Goal: Find specific page/section: Find specific page/section

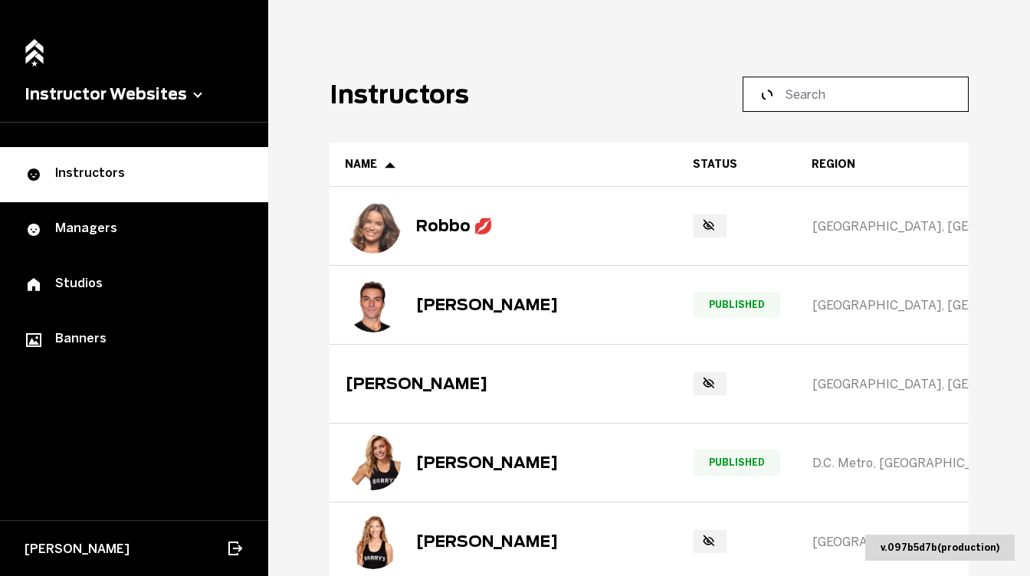
click at [812, 100] on input at bounding box center [861, 94] width 152 height 18
click at [808, 90] on input at bounding box center [861, 94] width 152 height 18
paste input "Lauren"
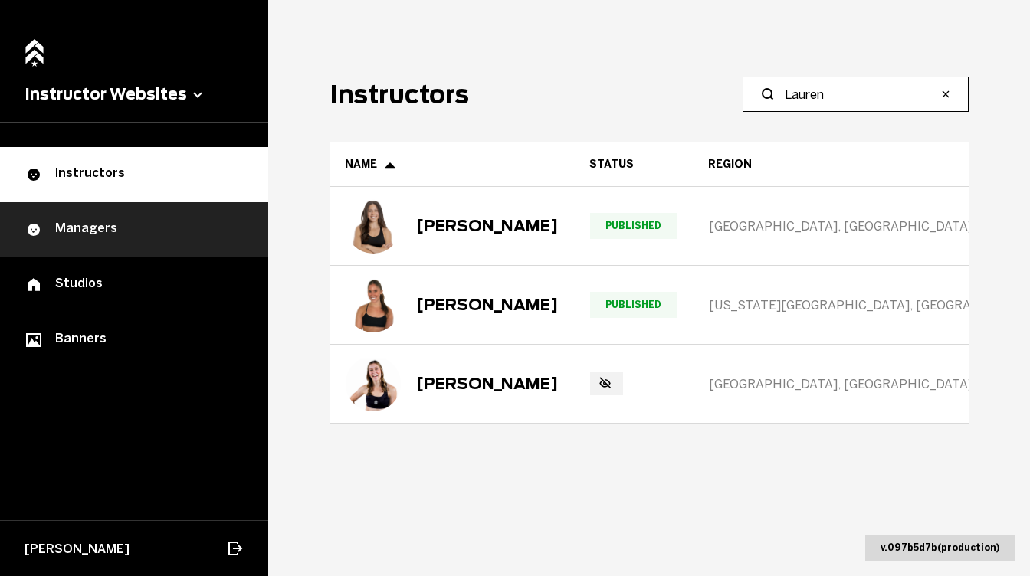
type input "Lauren"
click at [188, 221] on div "Managers" at bounding box center [134, 230] width 219 height 18
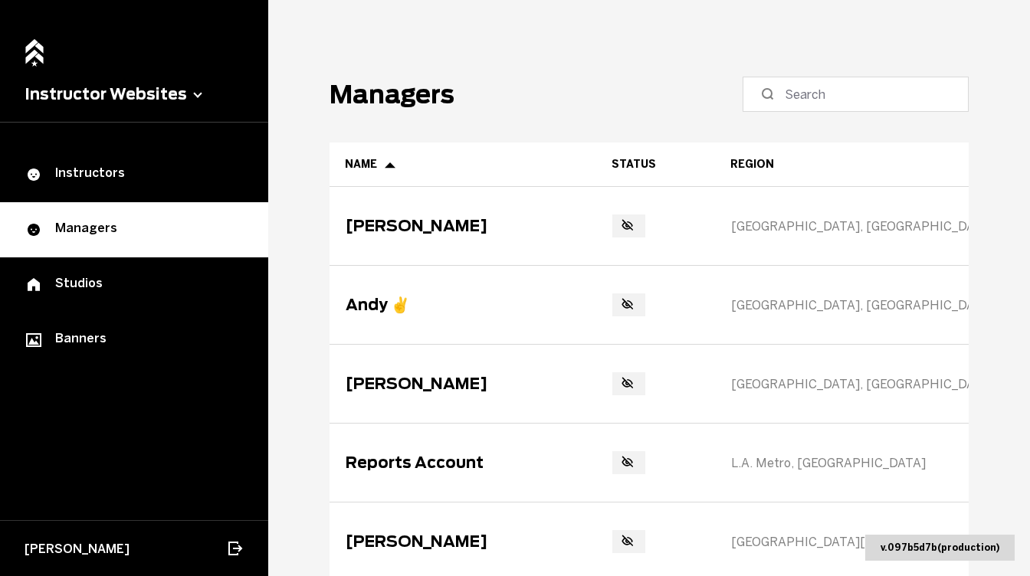
click at [181, 96] on button "Instructor Websites" at bounding box center [134, 94] width 219 height 18
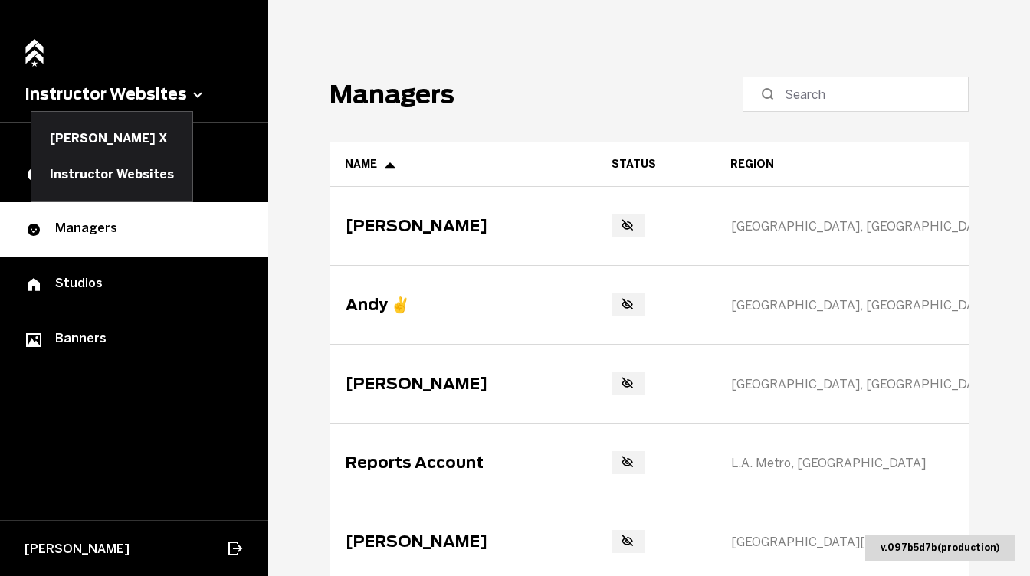
click at [181, 94] on button at bounding box center [134, 288] width 268 height 576
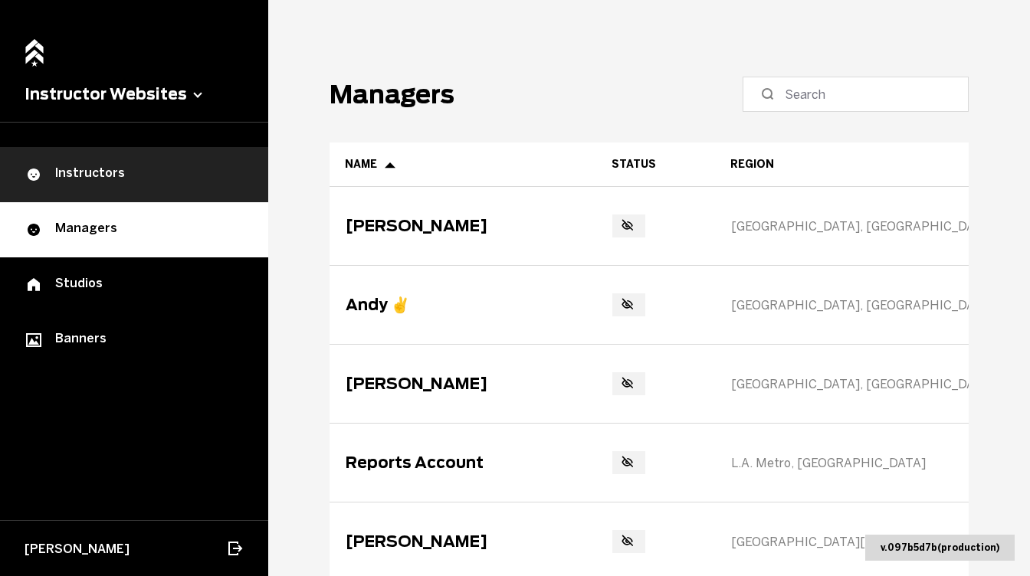
click at [138, 166] on div "Instructors" at bounding box center [134, 175] width 219 height 18
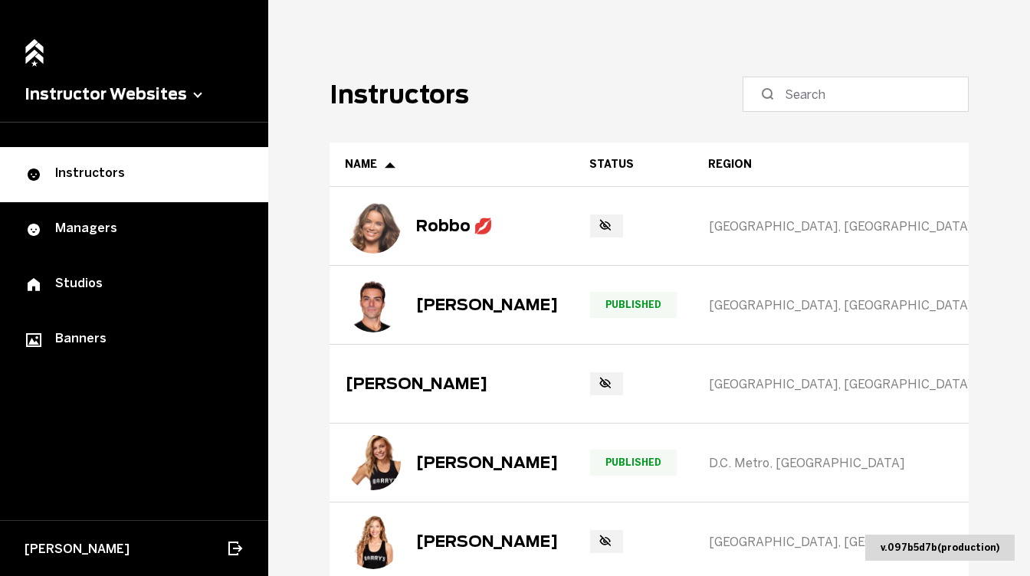
click at [158, 96] on button "Instructor Websites" at bounding box center [134, 94] width 219 height 18
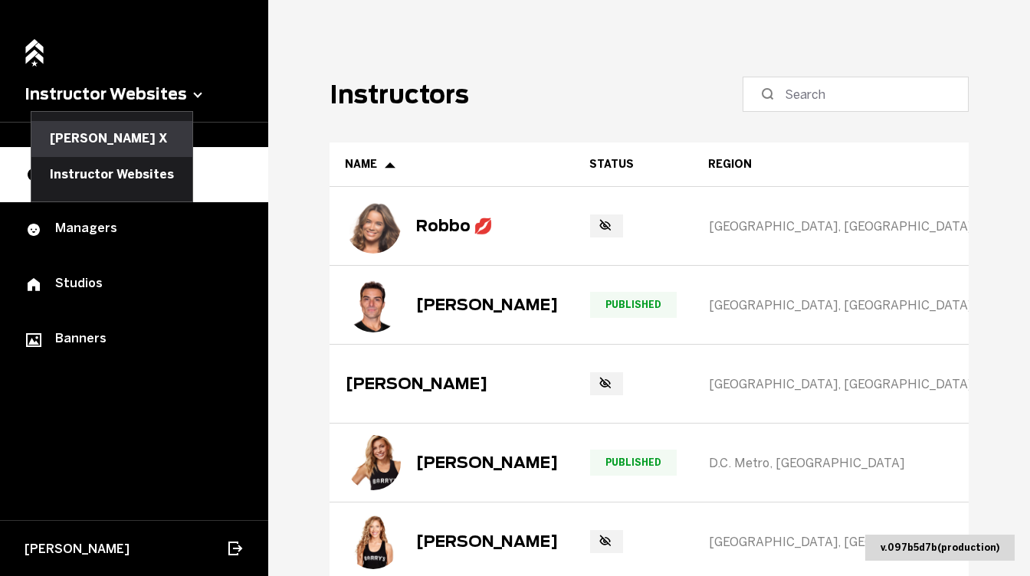
click at [124, 133] on button "[PERSON_NAME] X" at bounding box center [111, 138] width 161 height 35
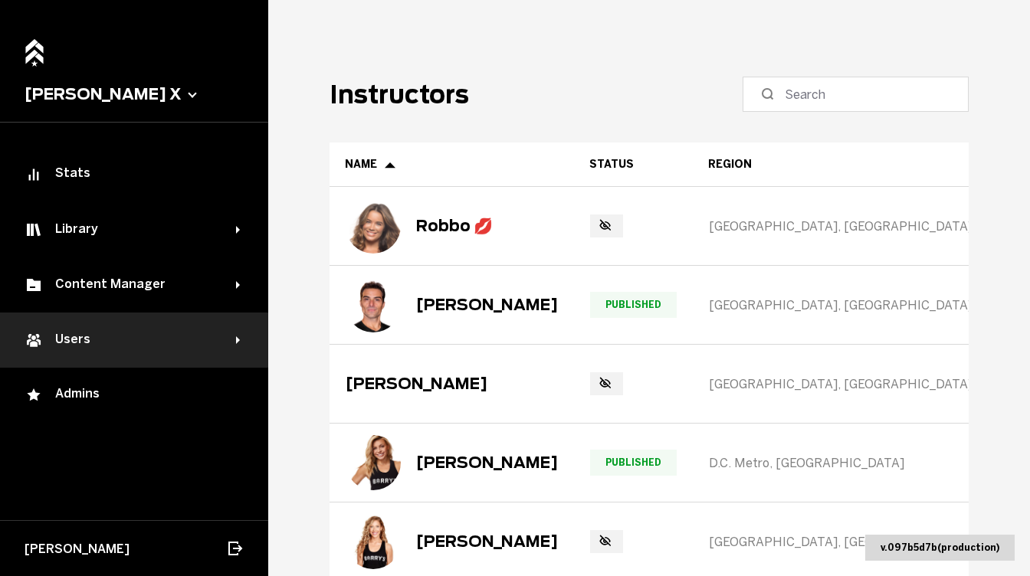
click at [138, 326] on div "Users" at bounding box center [134, 340] width 268 height 55
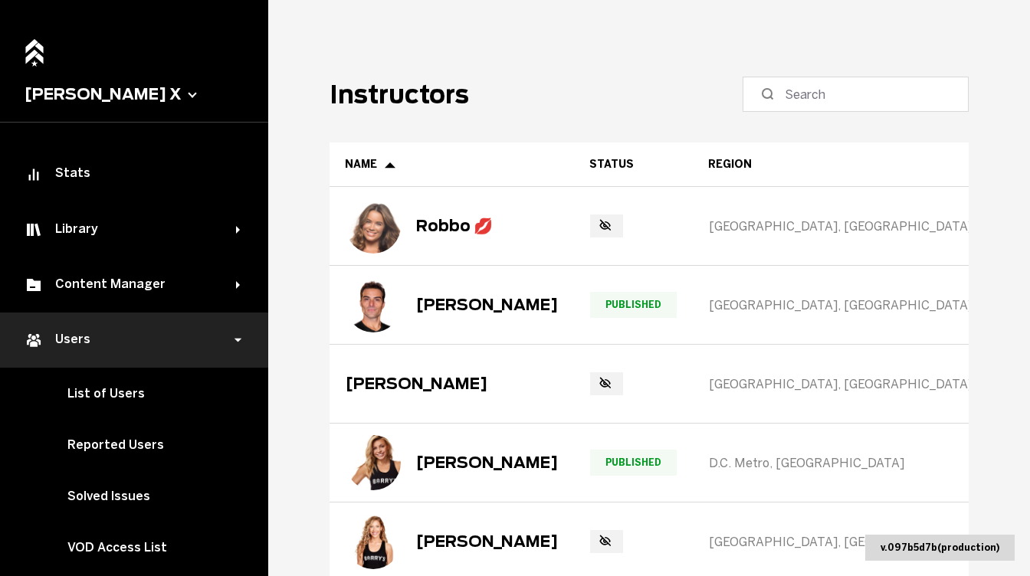
click at [137, 317] on div "Users" at bounding box center [134, 340] width 268 height 55
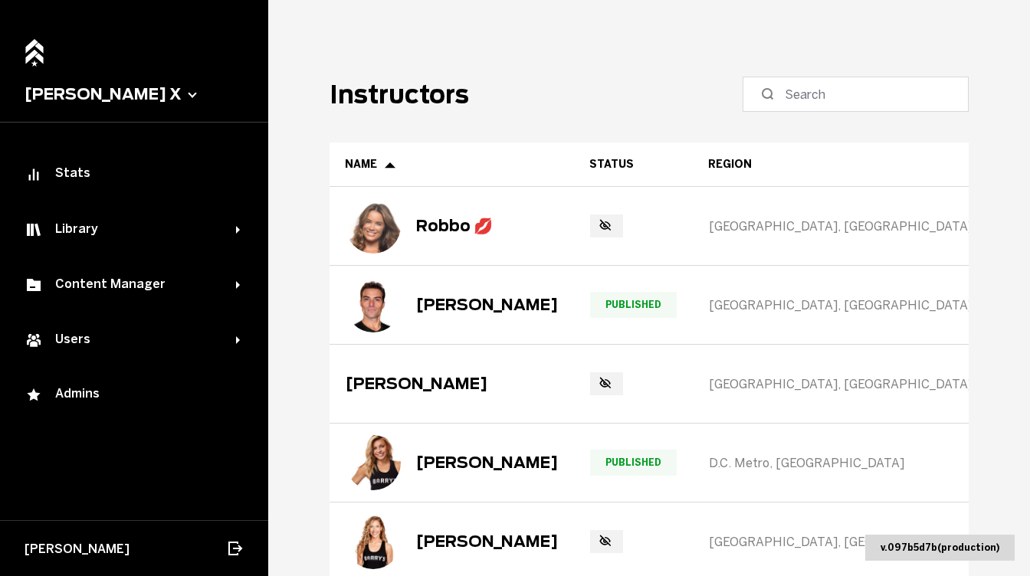
click at [99, 85] on button "[PERSON_NAME] X" at bounding box center [134, 94] width 219 height 18
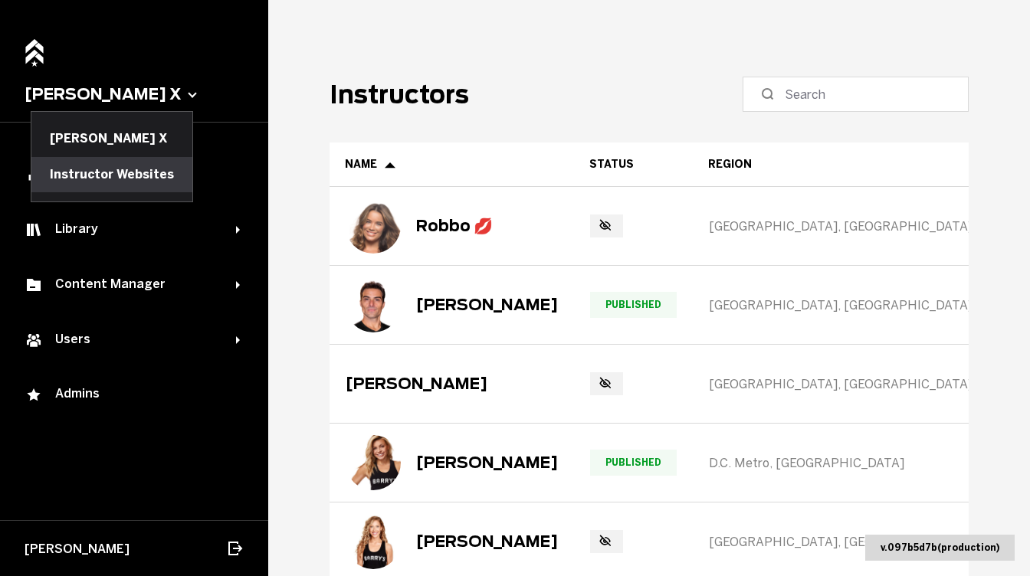
click at [93, 162] on button "Instructor Websites" at bounding box center [111, 174] width 161 height 35
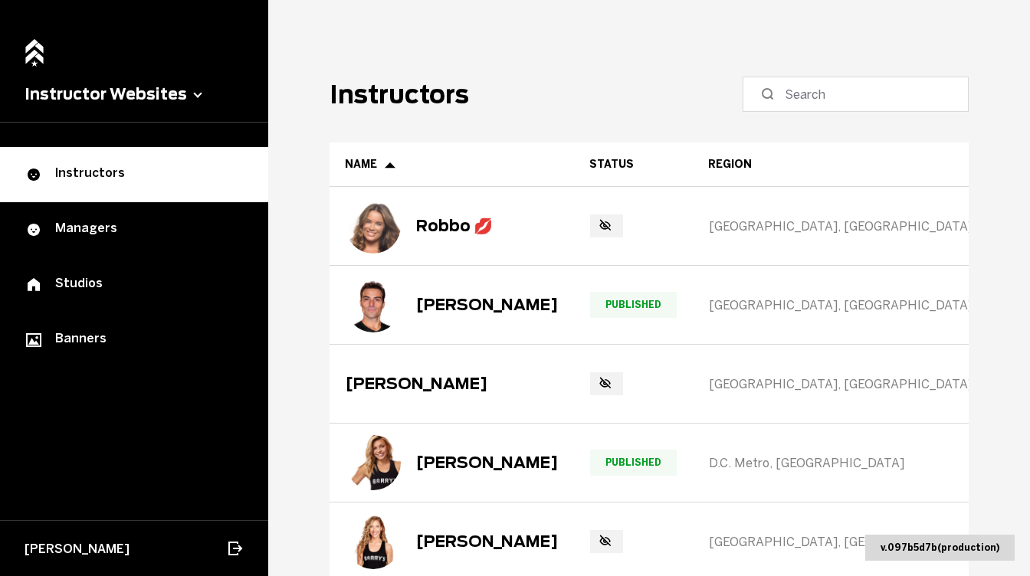
click at [143, 166] on div "Instructors" at bounding box center [134, 175] width 219 height 18
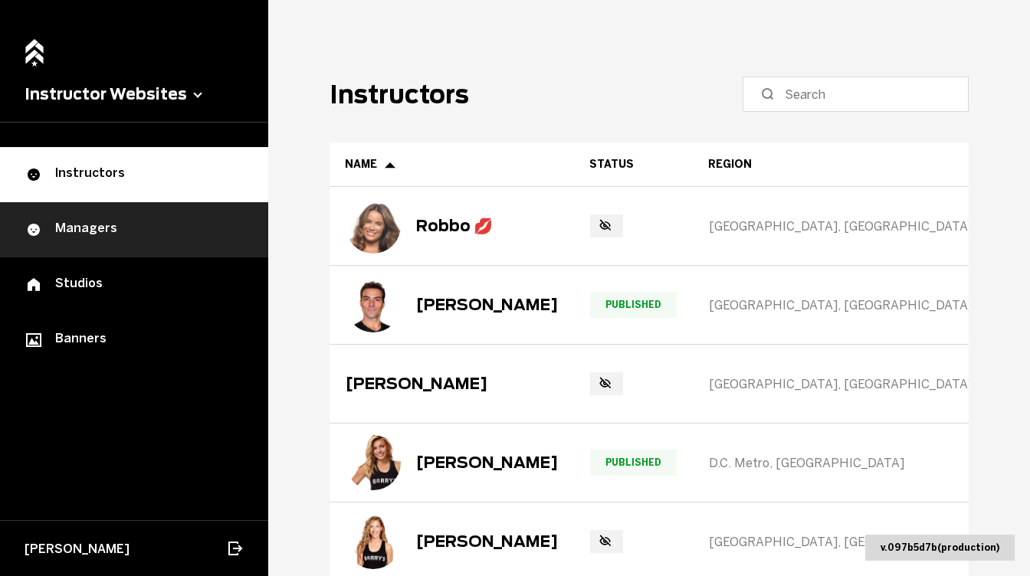
click at [154, 202] on link "Managers" at bounding box center [134, 229] width 268 height 55
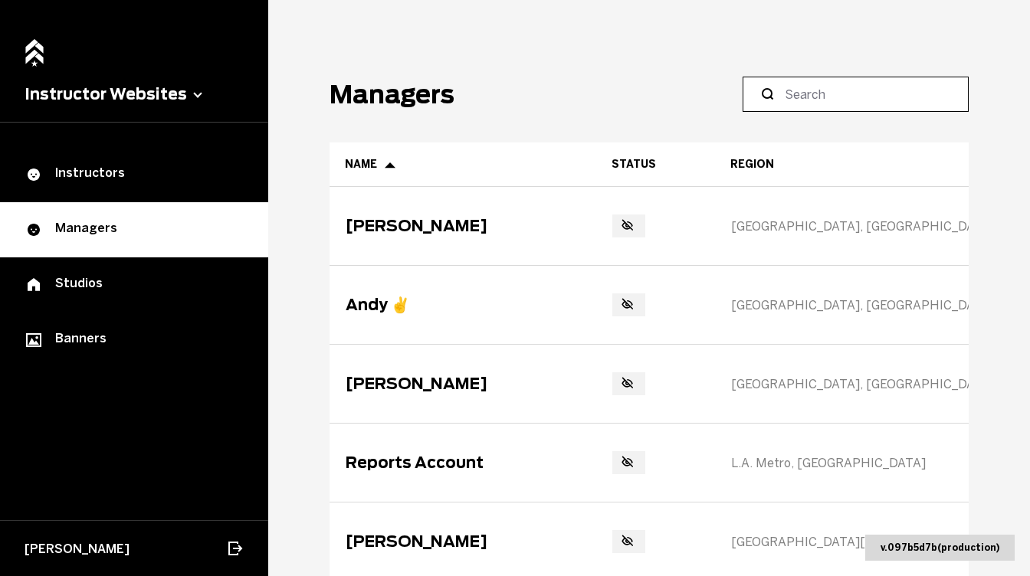
click at [827, 97] on input at bounding box center [861, 94] width 152 height 18
paste input "Lauren"
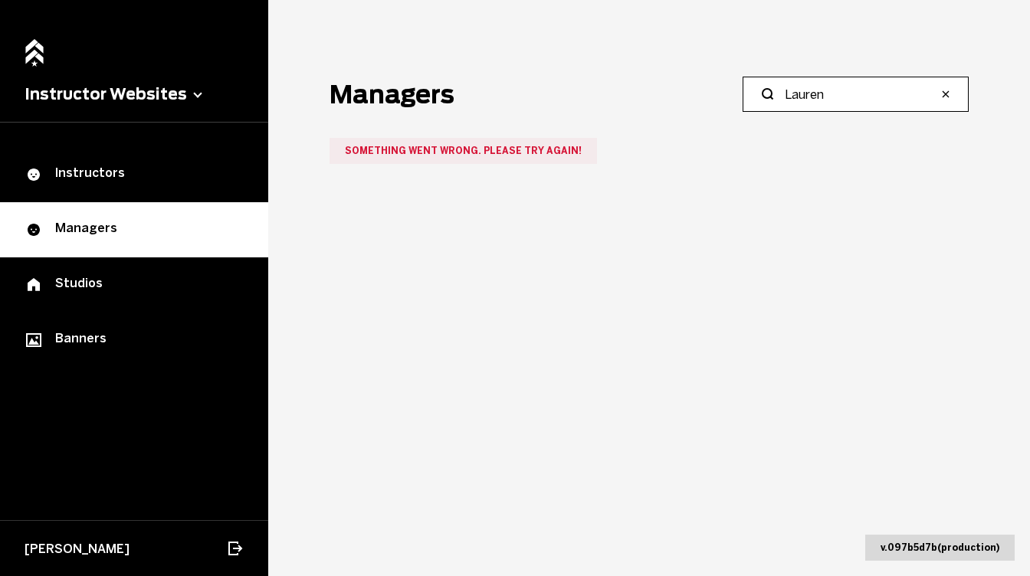
type input "Lauren"
click at [947, 95] on icon "button" at bounding box center [945, 94] width 12 height 12
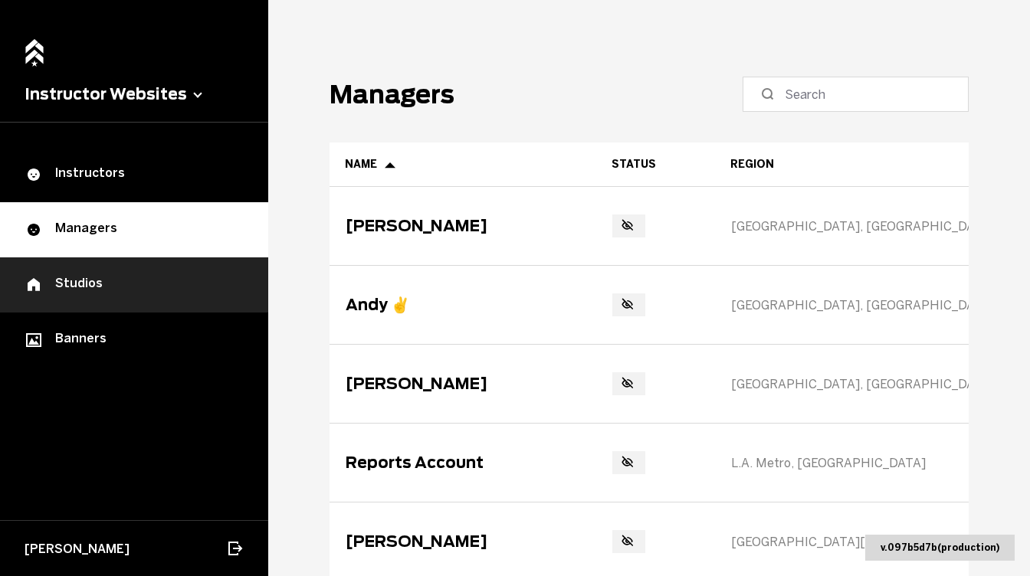
click at [92, 283] on div "Studios" at bounding box center [134, 285] width 219 height 18
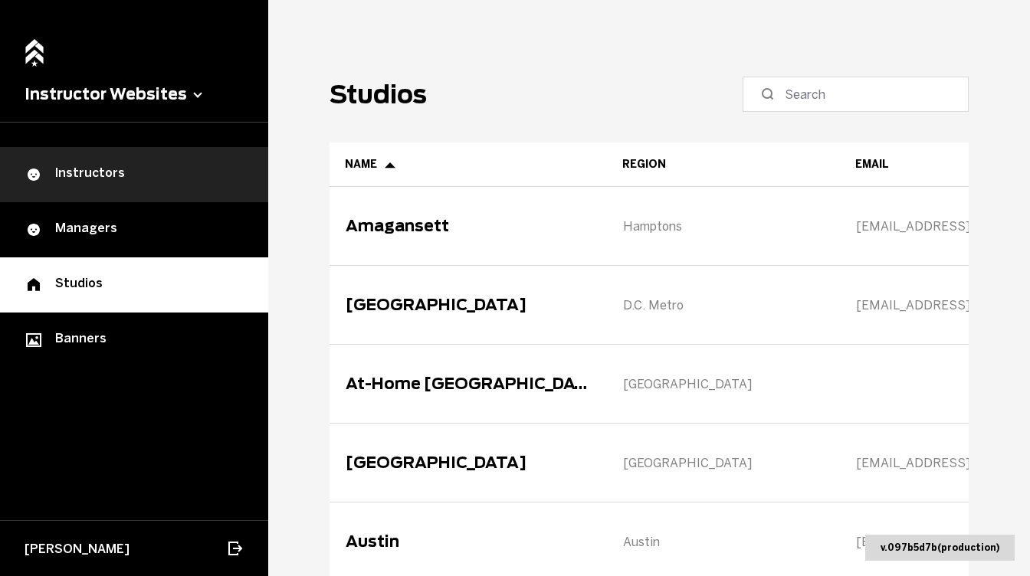
click at [149, 167] on div "Instructors" at bounding box center [134, 175] width 219 height 18
